Goal: Navigation & Orientation: Find specific page/section

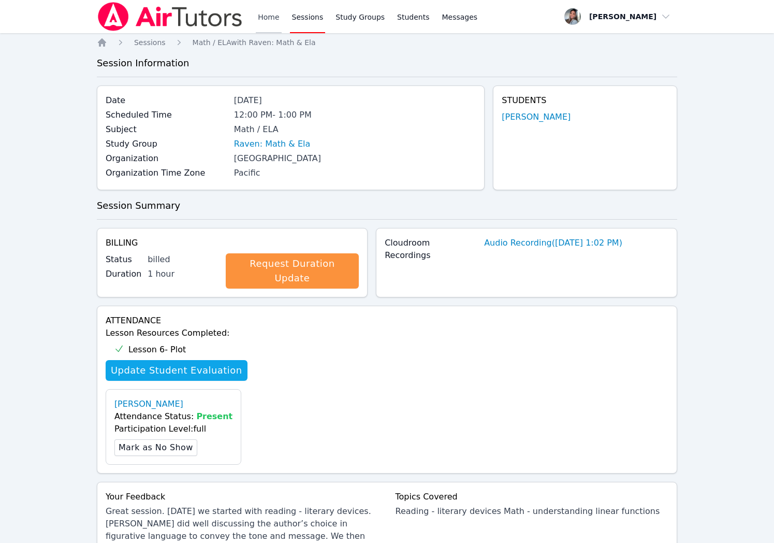
click at [258, 15] on link "Home" at bounding box center [268, 16] width 25 height 33
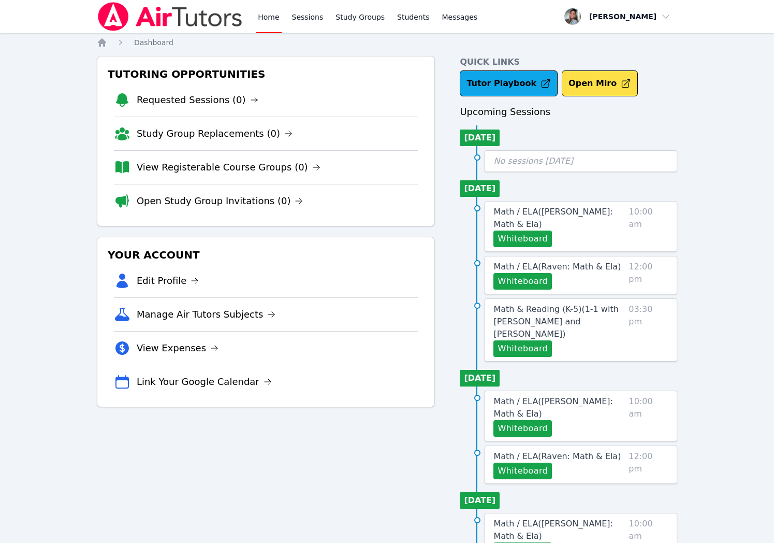
click at [258, 16] on link "Home" at bounding box center [268, 16] width 25 height 33
click at [305, 19] on link "Sessions" at bounding box center [308, 16] width 36 height 33
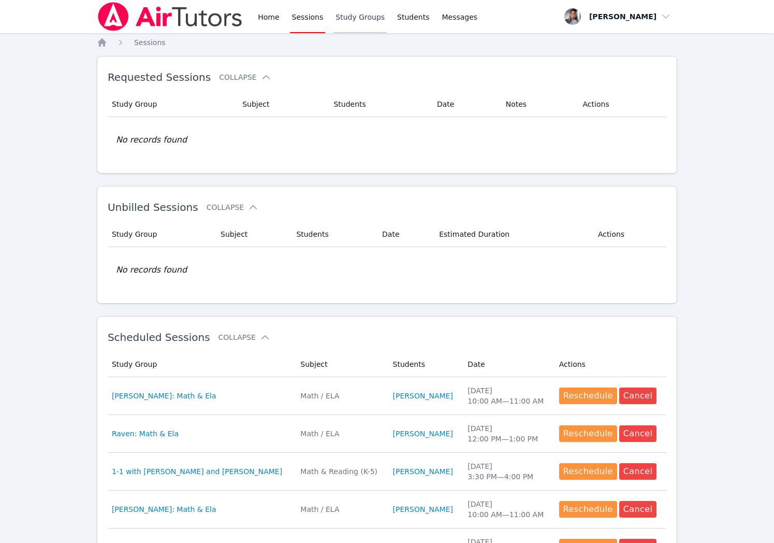
click at [370, 20] on link "Study Groups" at bounding box center [360, 16] width 53 height 33
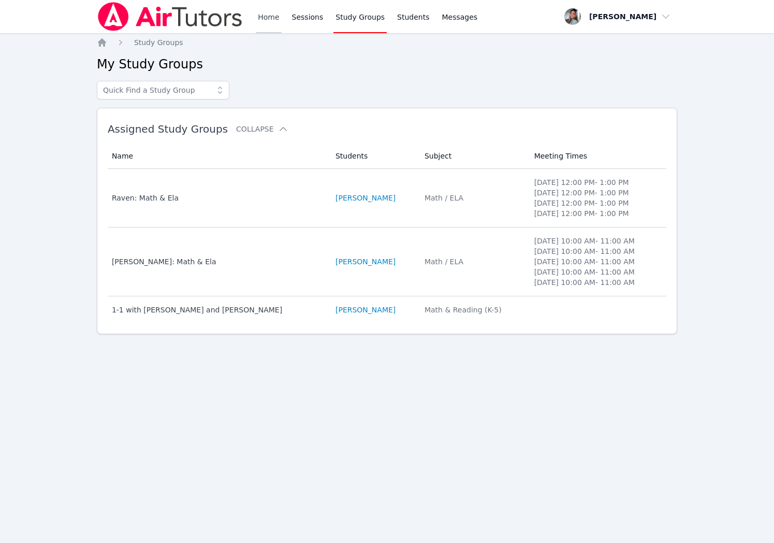
click at [263, 21] on link "Home" at bounding box center [268, 16] width 25 height 33
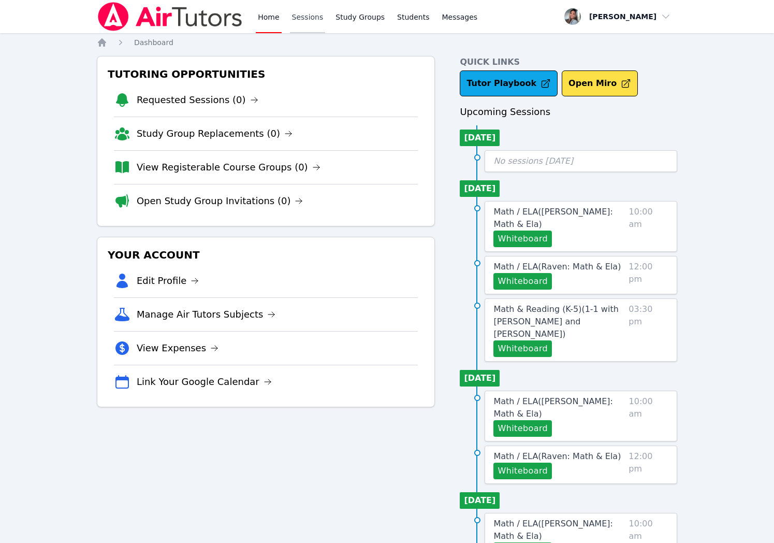
click at [306, 17] on link "Sessions" at bounding box center [308, 16] width 36 height 33
click at [195, 352] on link "View Expenses" at bounding box center [178, 348] width 82 height 15
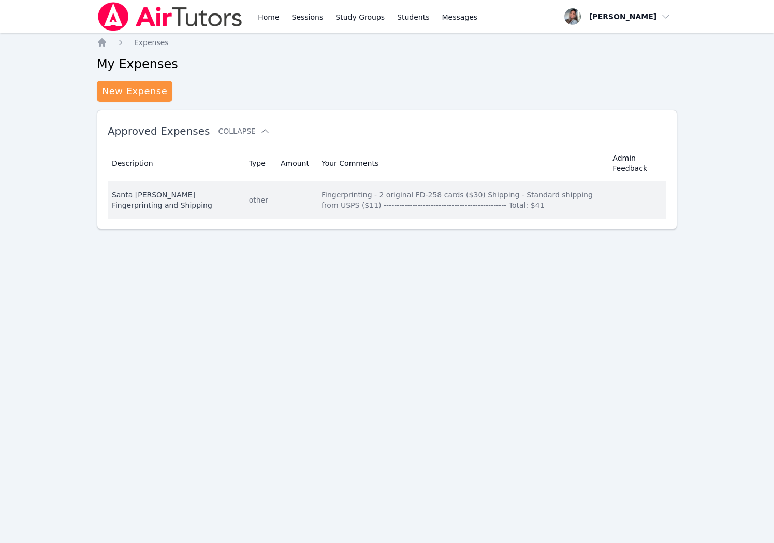
click at [556, 209] on div "Fingerprinting - 2 original FD-258 cards ($30) Shipping - Standard shipping fro…" at bounding box center [461, 200] width 279 height 21
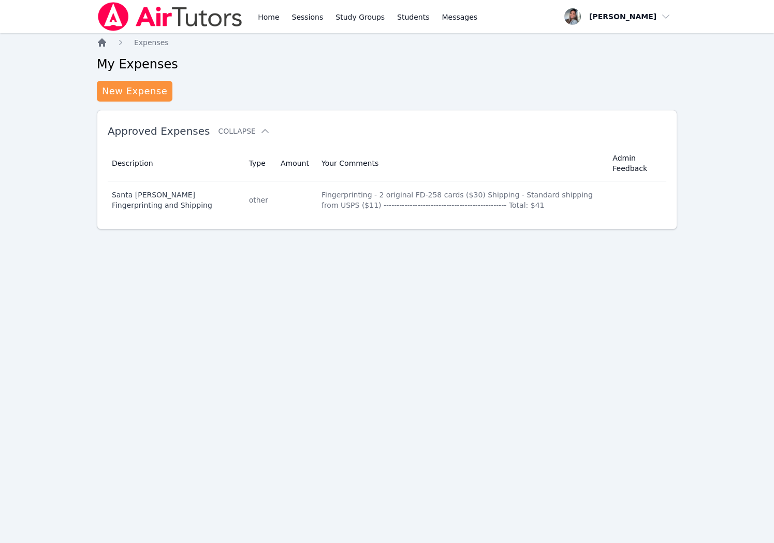
click at [101, 42] on icon "Breadcrumb" at bounding box center [102, 42] width 8 height 8
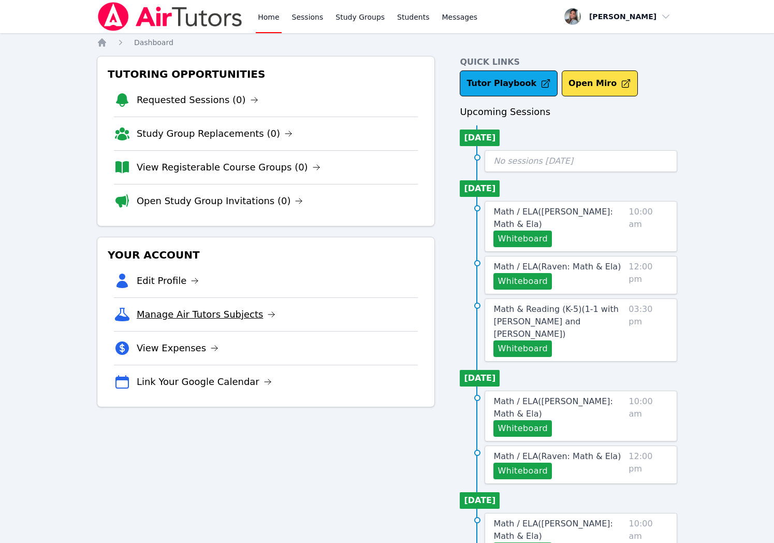
click at [208, 318] on link "Manage Air Tutors Subjects" at bounding box center [206, 314] width 139 height 15
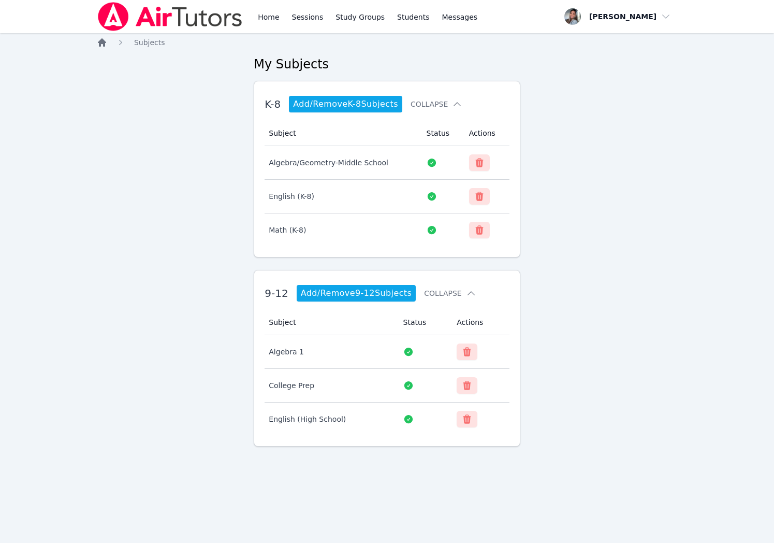
click at [97, 44] on icon "Breadcrumb" at bounding box center [102, 42] width 10 height 10
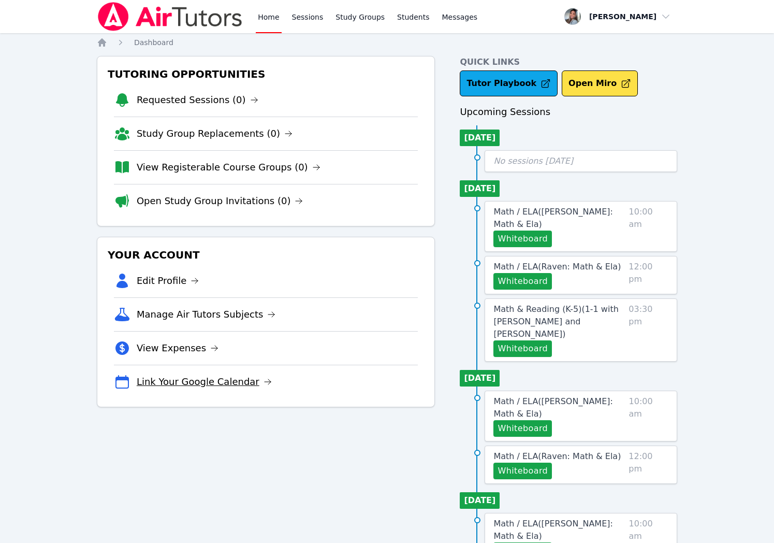
click at [195, 385] on link "Link Your Google Calendar" at bounding box center [204, 382] width 135 height 15
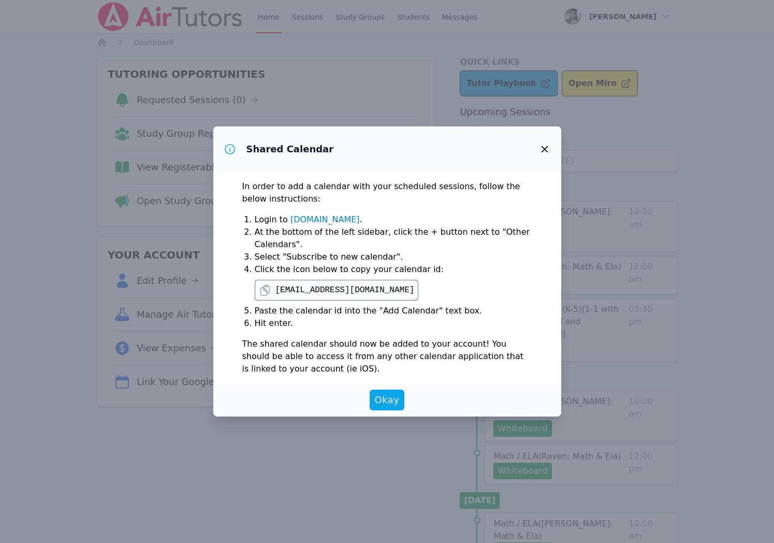
click at [316, 221] on link "calendar.google.com" at bounding box center [325, 219] width 69 height 10
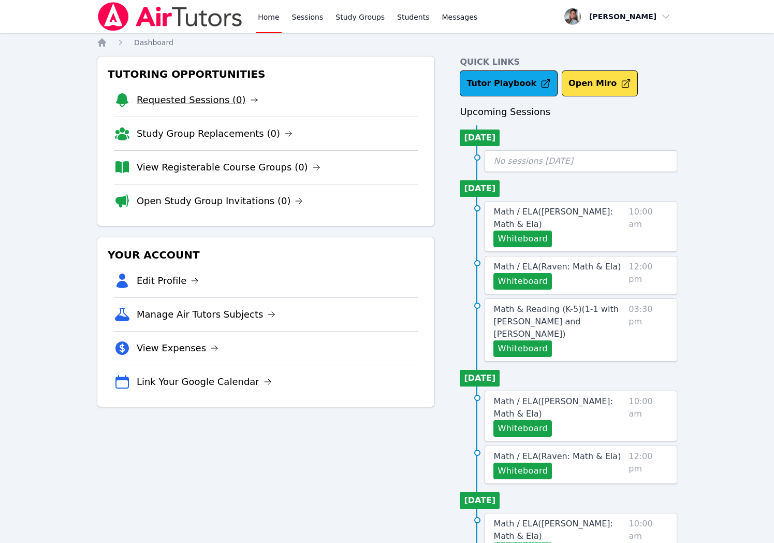
click at [193, 104] on link "Requested Sessions (0)" at bounding box center [198, 100] width 122 height 15
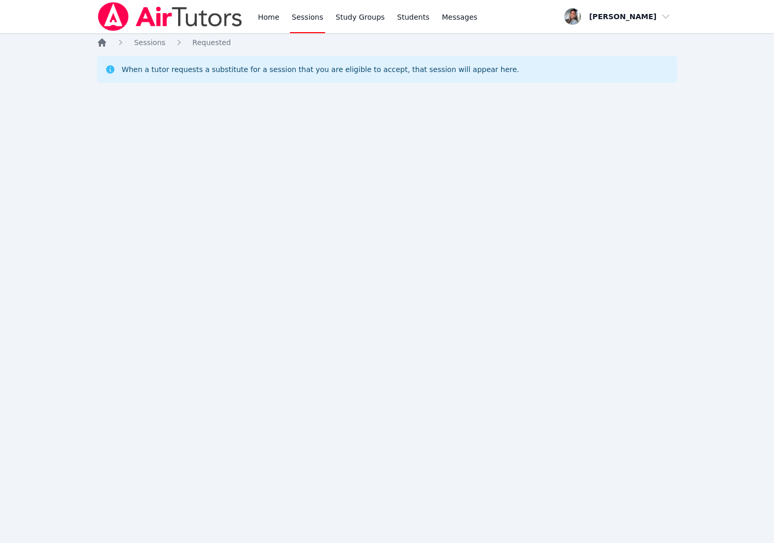
click at [105, 47] on icon "Breadcrumb" at bounding box center [102, 42] width 10 height 10
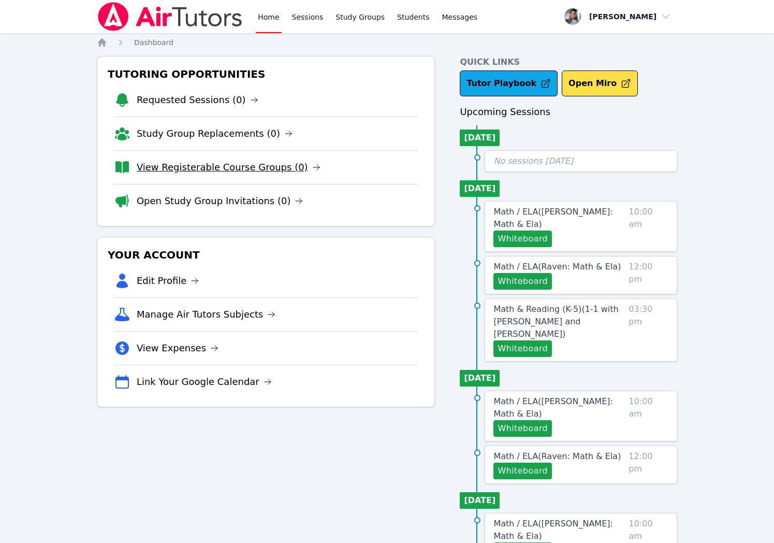
click at [238, 166] on link "View Registerable Course Groups (0)" at bounding box center [229, 167] width 184 height 15
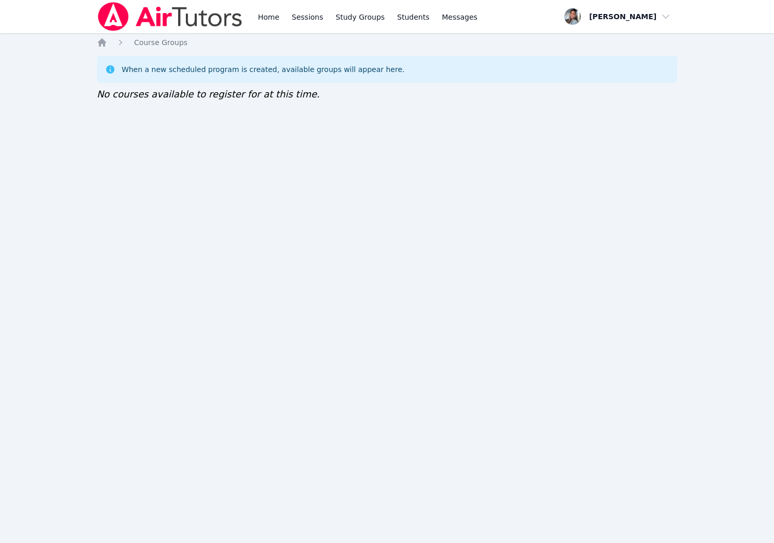
click at [113, 45] on ol "Home Course Groups" at bounding box center [142, 42] width 91 height 10
click at [98, 42] on icon "Breadcrumb" at bounding box center [102, 42] width 8 height 8
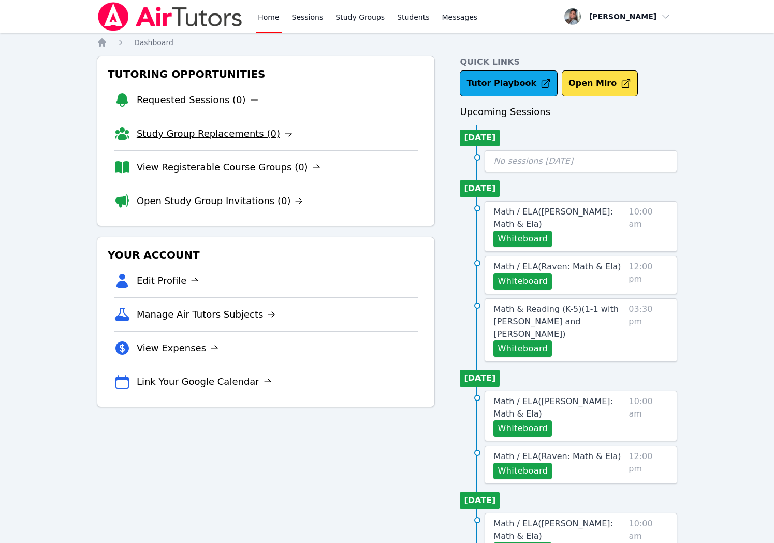
click at [184, 140] on link "Study Group Replacements (0)" at bounding box center [215, 133] width 156 height 15
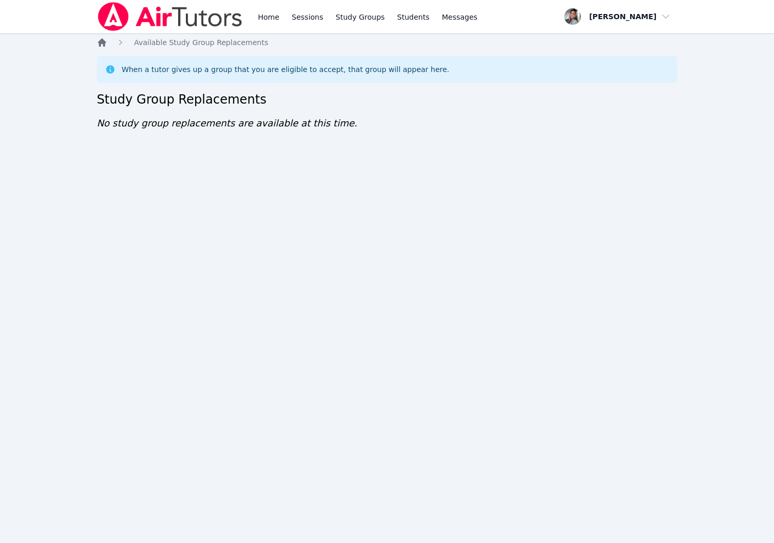
click at [107, 42] on icon "Breadcrumb" at bounding box center [102, 42] width 10 height 10
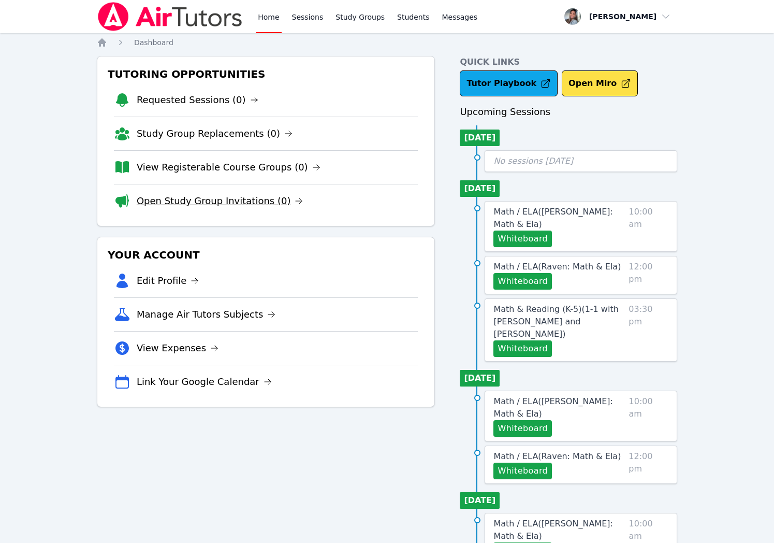
click at [251, 198] on link "Open Study Group Invitations (0)" at bounding box center [220, 201] width 167 height 15
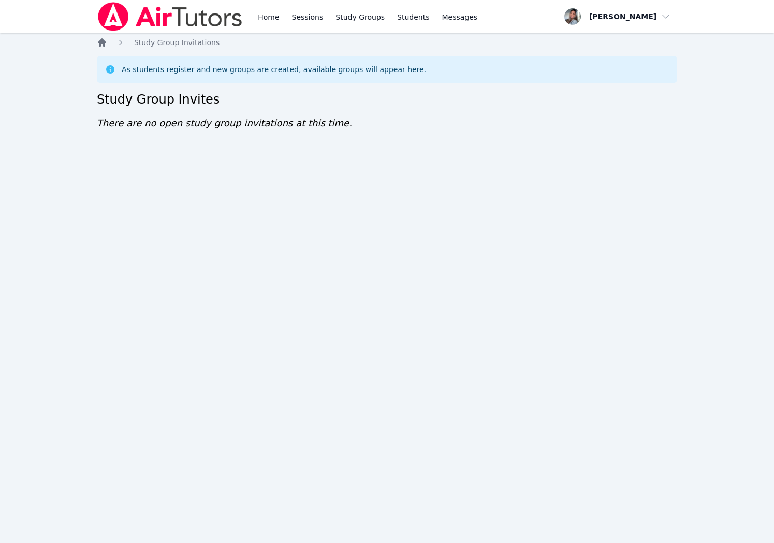
click at [100, 39] on icon "Breadcrumb" at bounding box center [102, 42] width 10 height 10
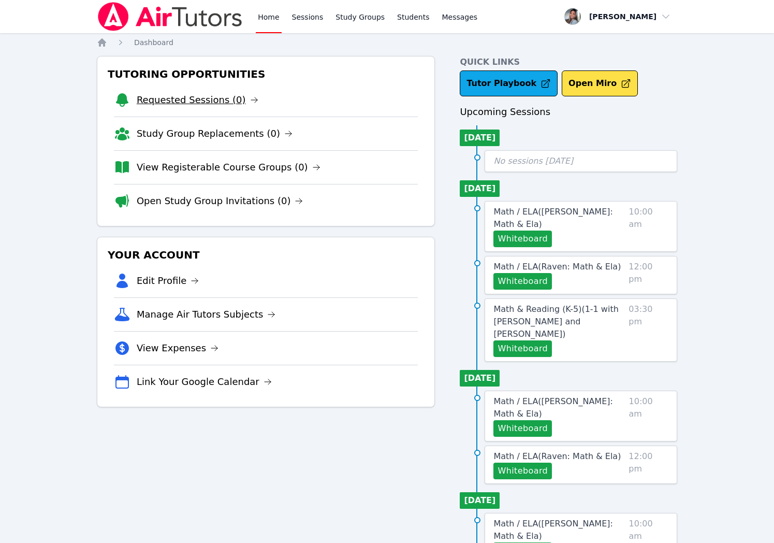
click at [197, 100] on link "Requested Sessions (0)" at bounding box center [198, 100] width 122 height 15
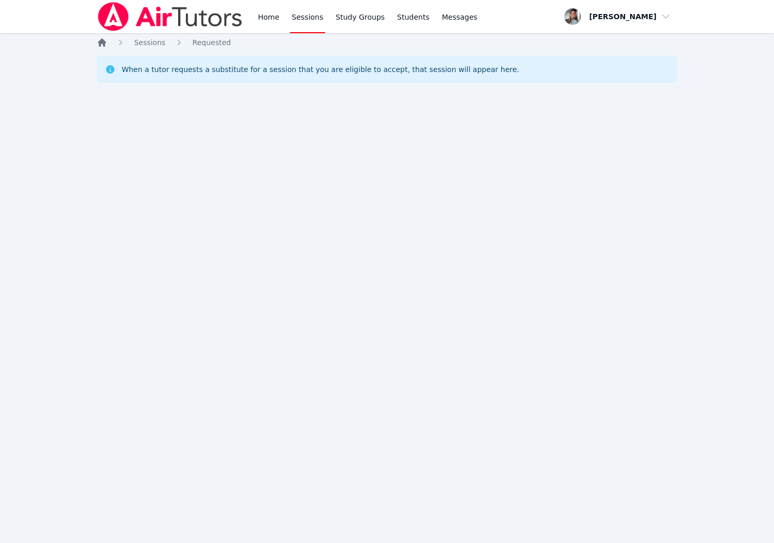
click at [100, 44] on icon "Breadcrumb" at bounding box center [102, 42] width 8 height 8
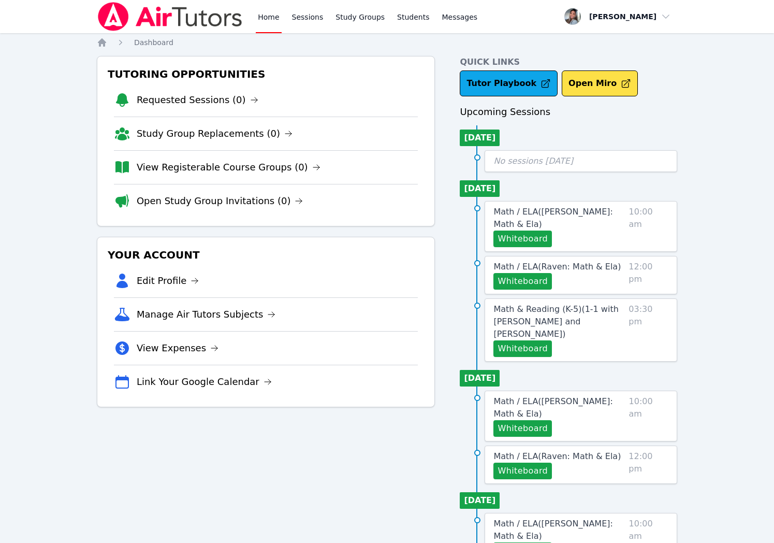
click at [264, 20] on link "Home" at bounding box center [268, 16] width 25 height 33
click at [164, 99] on link "Requested Sessions (0)" at bounding box center [198, 100] width 122 height 15
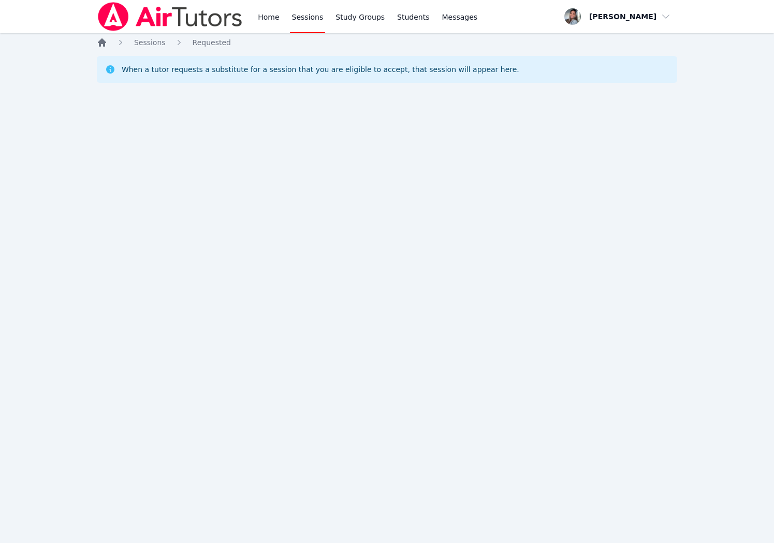
click at [105, 46] on icon "Breadcrumb" at bounding box center [102, 42] width 10 height 10
